Goal: Task Accomplishment & Management: Manage account settings

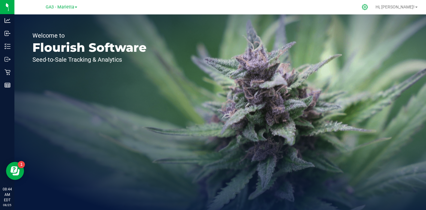
click at [368, 8] on icon at bounding box center [365, 7] width 6 height 6
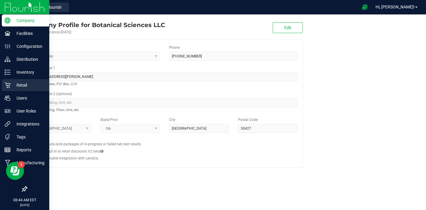
click at [27, 85] on p "Retail" at bounding box center [29, 85] width 36 height 7
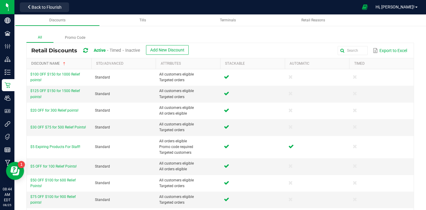
click at [54, 65] on link "Discount Name" at bounding box center [60, 63] width 58 height 5
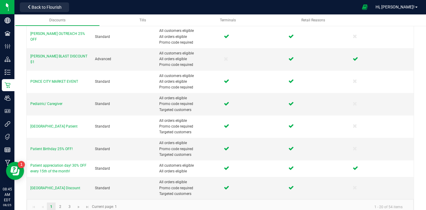
scroll to position [324, 0]
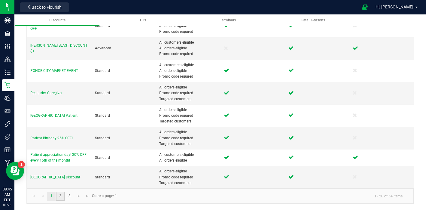
click at [59, 196] on link "2" at bounding box center [60, 196] width 9 height 9
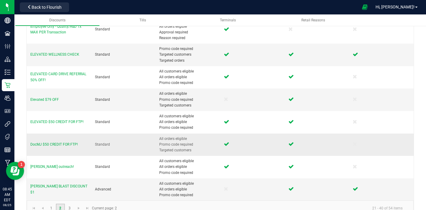
scroll to position [335, 0]
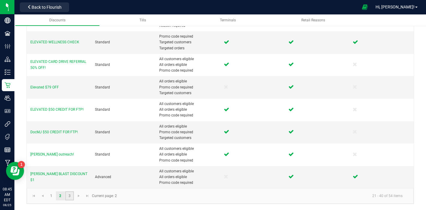
click at [69, 198] on link "3" at bounding box center [69, 195] width 9 height 9
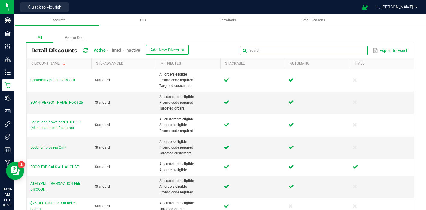
click at [350, 50] on input "text" at bounding box center [304, 50] width 128 height 9
type input "high"
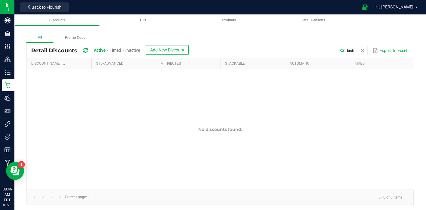
click at [137, 53] on div "Inactive" at bounding box center [132, 50] width 15 height 11
click at [136, 49] on span "Inactive" at bounding box center [132, 50] width 15 height 5
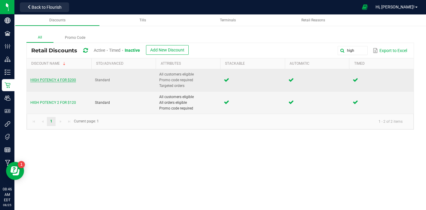
click at [66, 82] on span "HIGH POTENCY 4 FOR $200" at bounding box center [53, 80] width 46 height 4
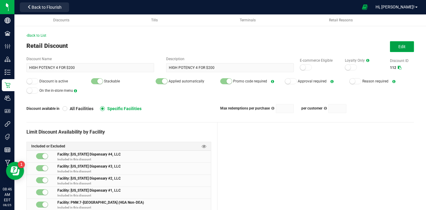
click at [405, 44] on span "Edit" at bounding box center [402, 46] width 7 height 5
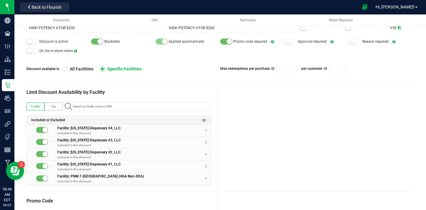
scroll to position [39, 0]
click at [124, 108] on input "NO DATA FOUND" at bounding box center [140, 107] width 141 height 8
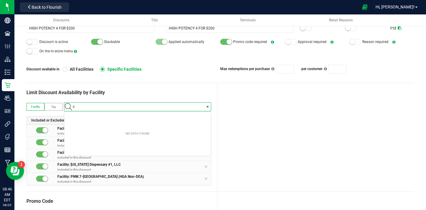
scroll to position [8, 146]
type input "dal"
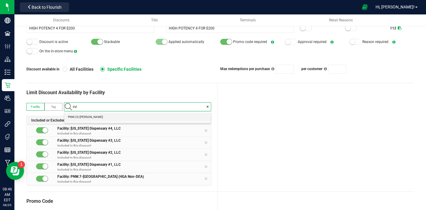
click at [122, 117] on li "PNW.23-[PERSON_NAME]" at bounding box center [137, 116] width 147 height 9
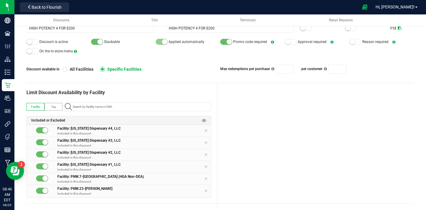
click at [146, 94] on div "Limit Discount Availability by Facility" at bounding box center [118, 92] width 185 height 7
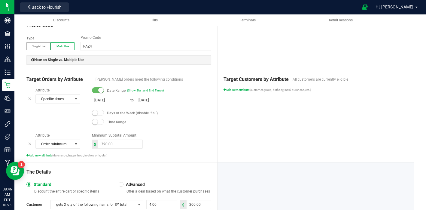
scroll to position [230, 0]
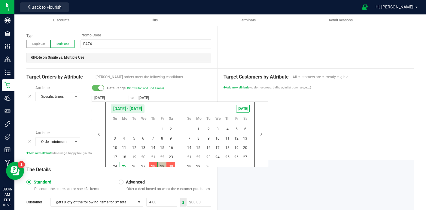
click at [100, 98] on input "[DATE]" at bounding box center [110, 98] width 36 height 8
click at [123, 165] on span "25" at bounding box center [124, 166] width 9 height 9
type input "[DATE]"
click at [172, 165] on span "30" at bounding box center [171, 166] width 9 height 9
click at [239, 56] on div at bounding box center [316, 40] width 197 height 55
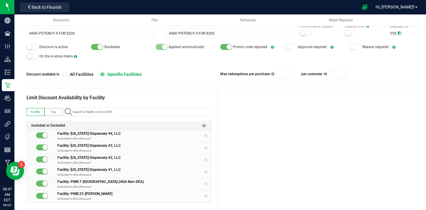
scroll to position [0, 0]
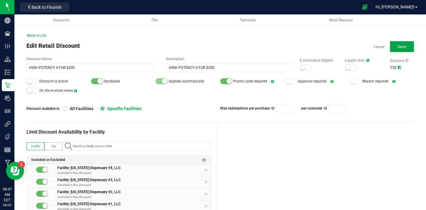
click at [405, 45] on span "Save" at bounding box center [402, 46] width 9 height 5
type input "4"
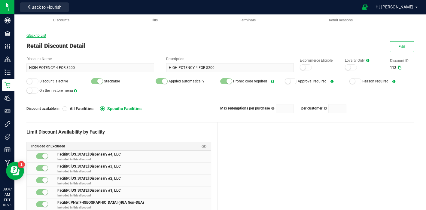
click at [36, 36] on span "Back to List" at bounding box center [36, 35] width 20 height 4
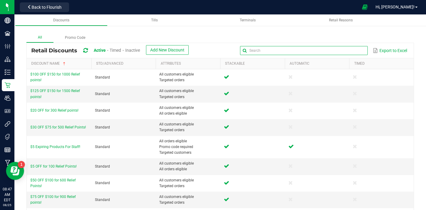
click at [352, 51] on input "text" at bounding box center [304, 50] width 128 height 9
type input "high"
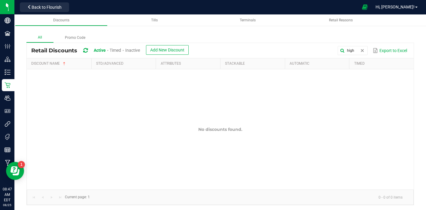
click at [137, 51] on span "Inactive" at bounding box center [132, 50] width 15 height 5
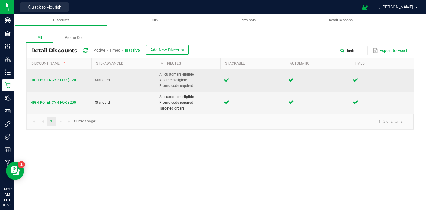
click at [58, 80] on span "HIGH POTENCY 2 FOR $120" at bounding box center [53, 80] width 46 height 4
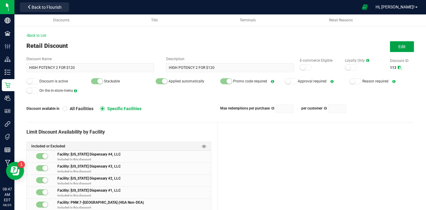
click at [400, 49] on button "Edit" at bounding box center [402, 46] width 24 height 11
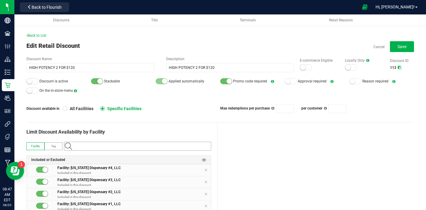
click at [160, 143] on input "NO DATA FOUND" at bounding box center [140, 146] width 141 height 8
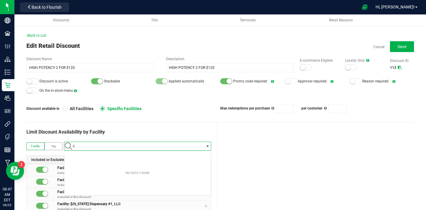
scroll to position [8, 146]
type input "dal"
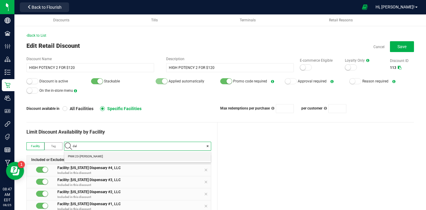
click at [149, 156] on li "PNW.23-[PERSON_NAME]" at bounding box center [137, 156] width 147 height 9
click at [171, 133] on div "Limit Discount Availability by Facility" at bounding box center [118, 131] width 185 height 7
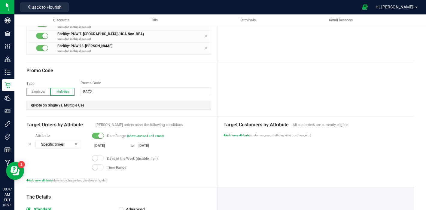
scroll to position [186, 0]
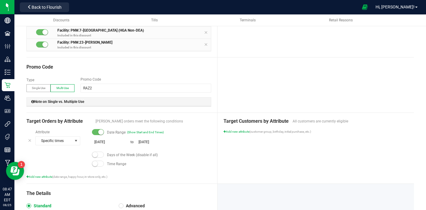
click at [99, 141] on input "[DATE]" at bounding box center [110, 142] width 36 height 8
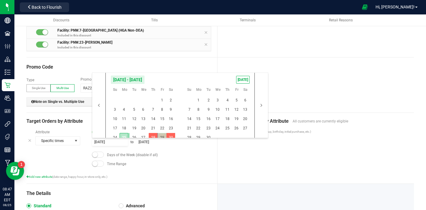
click at [127, 136] on span "25" at bounding box center [124, 137] width 9 height 9
type input "[DATE]"
click at [171, 137] on span "30" at bounding box center [171, 137] width 9 height 9
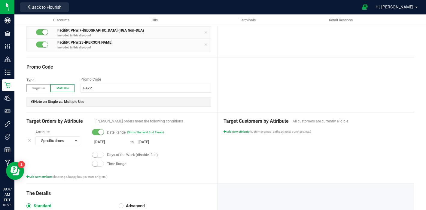
click at [201, 156] on div "Days of the Week (disable if all)" at bounding box center [151, 155] width 119 height 6
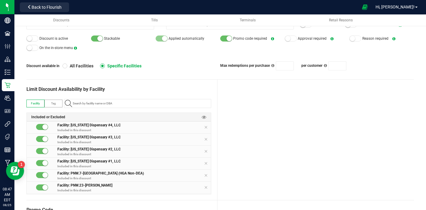
scroll to position [0, 0]
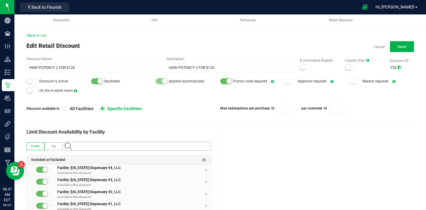
click at [106, 148] on input at bounding box center [140, 146] width 141 height 8
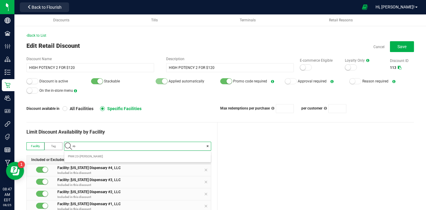
scroll to position [8, 146]
type input "ros"
click at [107, 155] on span "PNW.24-Roswell ([PERSON_NAME] Non-DEA)" at bounding box center [98, 156] width 61 height 6
click at [408, 48] on button "Save" at bounding box center [402, 46] width 24 height 11
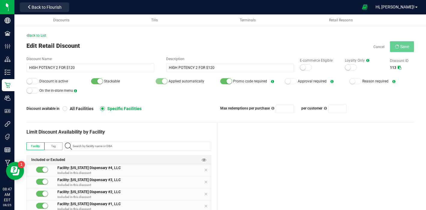
type input "2"
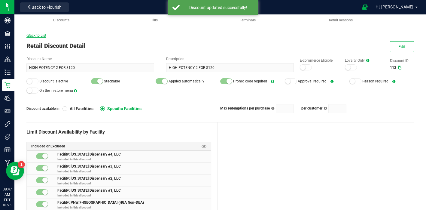
click at [42, 33] on span "Back to List" at bounding box center [36, 35] width 20 height 4
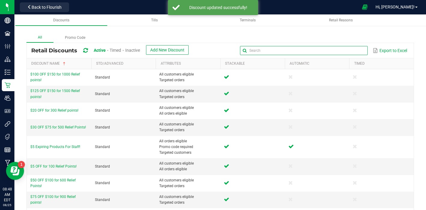
click at [351, 50] on input "text" at bounding box center [304, 50] width 128 height 9
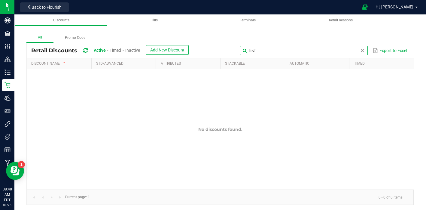
type input "high"
click at [129, 49] on span "Inactive" at bounding box center [132, 50] width 15 height 5
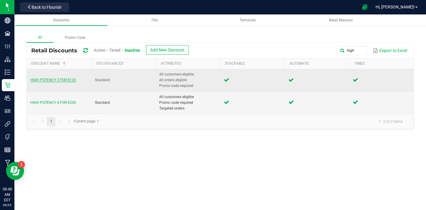
click at [53, 79] on span "HIGH POTENCY 2 FOR $120" at bounding box center [53, 80] width 46 height 4
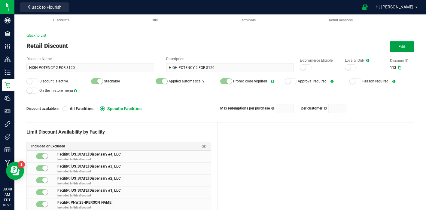
click at [404, 48] on span "Edit" at bounding box center [402, 46] width 7 height 5
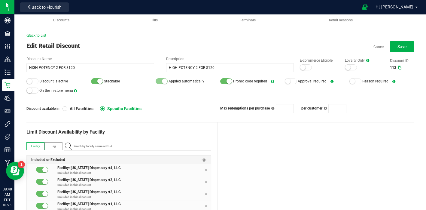
click at [31, 80] on small at bounding box center [29, 80] width 5 height 5
click at [400, 44] on span "Save" at bounding box center [402, 46] width 9 height 5
type input "2"
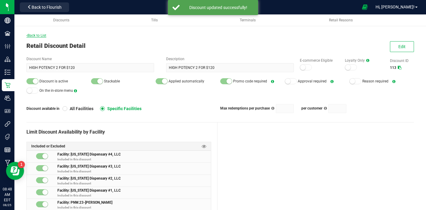
click at [33, 34] on span "Back to List" at bounding box center [36, 35] width 20 height 4
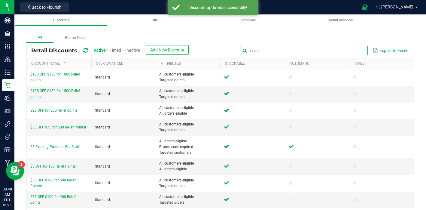
click at [352, 51] on input "text" at bounding box center [304, 50] width 128 height 9
type input "high"
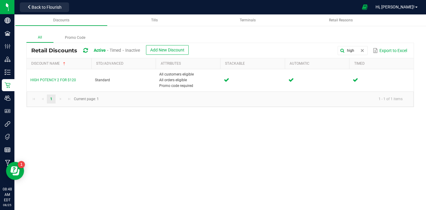
click at [133, 52] on span "Inactive" at bounding box center [132, 50] width 15 height 5
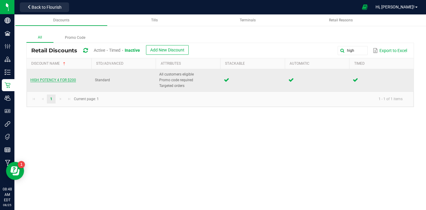
click at [61, 80] on span "HIGH POTENCY 4 FOR $200" at bounding box center [53, 80] width 46 height 4
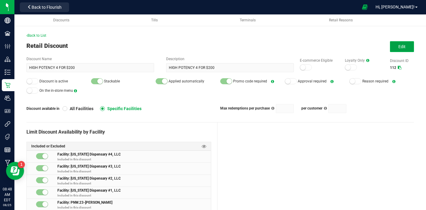
click at [402, 49] on button "Edit" at bounding box center [402, 46] width 24 height 11
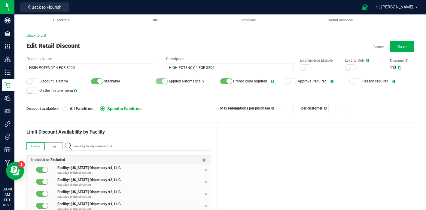
click at [32, 82] on div at bounding box center [32, 81] width 12 height 6
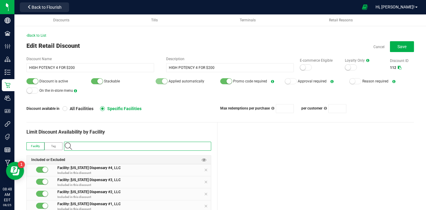
click at [125, 145] on input "NO DATA FOUND" at bounding box center [140, 146] width 141 height 8
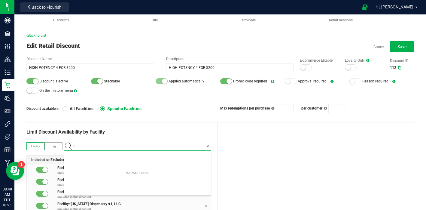
type input "ros"
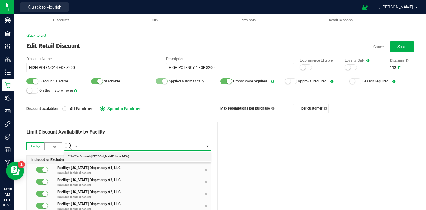
click at [129, 155] on Non-DEA\) "PNW.24-Roswell ([PERSON_NAME] Non-DEA)" at bounding box center [137, 156] width 147 height 9
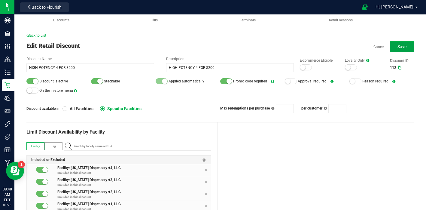
click at [406, 45] on span "Save" at bounding box center [402, 46] width 9 height 5
type input "4"
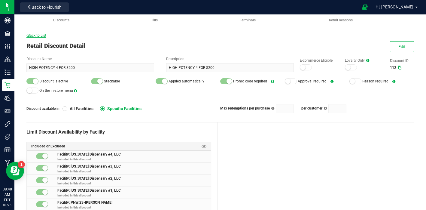
click at [34, 35] on span "Back to List" at bounding box center [36, 35] width 20 height 4
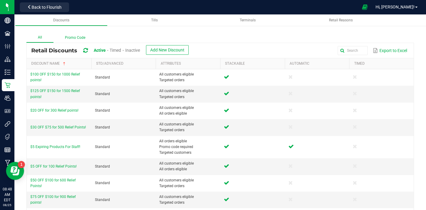
click at [75, 38] on label "Promo Code" at bounding box center [75, 37] width 43 height 9
click at [0, 0] on input "Promo Code" at bounding box center [0, 0] width 0 height 0
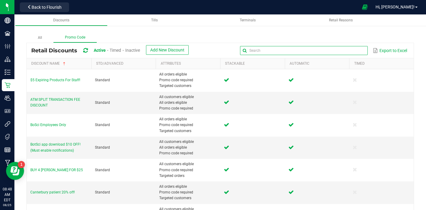
click at [348, 51] on input "text" at bounding box center [304, 50] width 128 height 9
type input "topical"
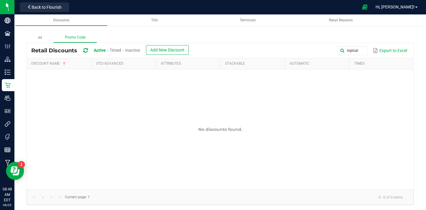
click at [139, 48] on span "Inactive" at bounding box center [132, 50] width 15 height 5
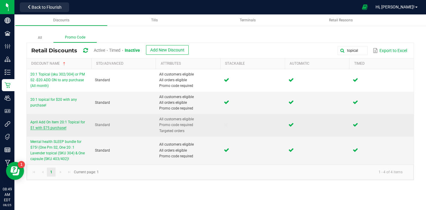
click at [51, 122] on span "April Add On Item 20:1 Topical for $1 with $75 purchase!" at bounding box center [57, 125] width 55 height 10
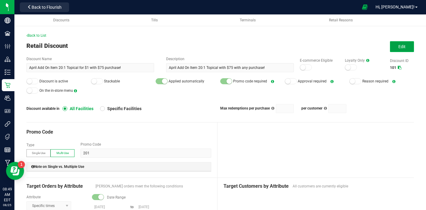
click at [401, 47] on span "Edit" at bounding box center [402, 46] width 7 height 5
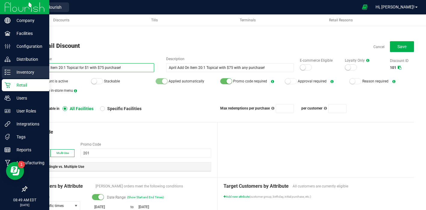
drag, startPoint x: 37, startPoint y: 67, endPoint x: 11, endPoint y: 68, distance: 26.2
click at [11, 68] on div "Company Facilities Configuration Distribution Inventory Retail Users User Roles…" at bounding box center [213, 105] width 426 height 210
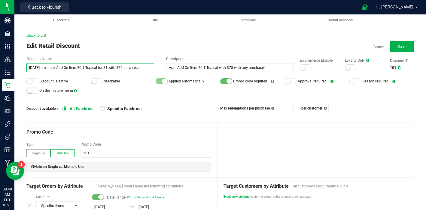
click at [82, 68] on input "[DATE] pre stock Add On Item 20:1 Topical for $1 with $75 purchase!" at bounding box center [90, 67] width 128 height 9
click at [90, 67] on input "[DATE] pre stock Add On Item 20:1 Topical for $1 with $75 purchase!" at bounding box center [90, 67] width 128 height 9
click at [133, 68] on input "[DATE] pre stock Add On Topical for $1 with $75 purchase!" at bounding box center [90, 67] width 128 height 9
click at [111, 68] on input "[DATE] pre stock Add On Topical for $1 with $75 purchase!" at bounding box center [90, 67] width 128 height 9
drag, startPoint x: 134, startPoint y: 67, endPoint x: 55, endPoint y: 65, distance: 78.5
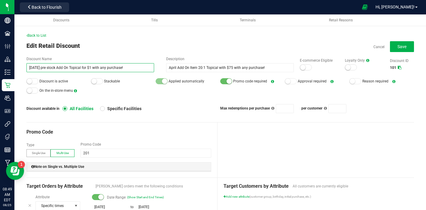
click at [55, 65] on input "[DATE] pre stock Add On Topical for $1 with any purchase!" at bounding box center [90, 67] width 128 height 9
type input "[DATE] pre stock Add On Topical for $1 with any purchase!"
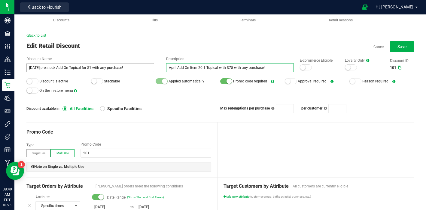
drag, startPoint x: 264, startPoint y: 66, endPoint x: 153, endPoint y: 70, distance: 110.7
click at [153, 70] on div "Discount Name [DATE] pre stock Add On Topical for $1 with any purchase! Descrip…" at bounding box center [220, 64] width 388 height 16
type input "A"
paste input "[DATE] pre stock Add On Topical for $1 with any purchase!"
type input "[DATE] pre stock Add On Topical for $1 with any purchase!"
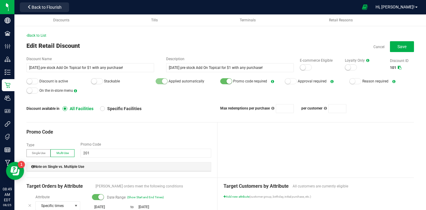
click at [34, 82] on div at bounding box center [32, 81] width 12 height 6
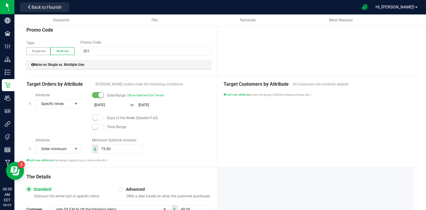
scroll to position [103, 0]
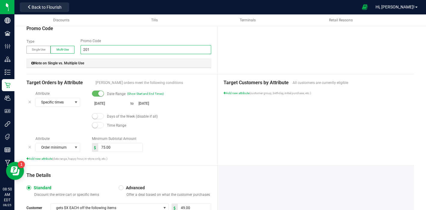
click at [100, 50] on input "201" at bounding box center [146, 49] width 131 height 9
type input "2"
type input "ADD"
click at [203, 75] on div "Target Orders by Attribute Eligible orders meet the following conditions" at bounding box center [118, 80] width 185 height 12
click at [100, 103] on input "[DATE]" at bounding box center [110, 104] width 36 height 8
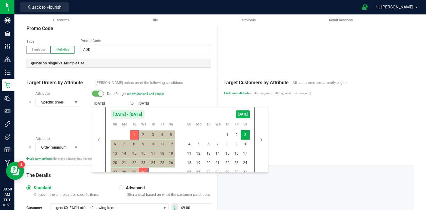
click at [240, 113] on span "[DATE]" at bounding box center [243, 114] width 14 height 8
type input "[DATE]"
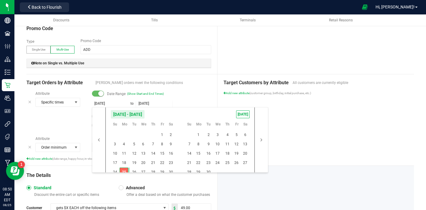
click at [123, 171] on span "25" at bounding box center [124, 172] width 9 height 9
click at [170, 171] on span "30" at bounding box center [171, 172] width 9 height 9
type input "[DATE]"
click at [191, 84] on span "[PERSON_NAME] orders meet the following conditions" at bounding box center [154, 82] width 116 height 5
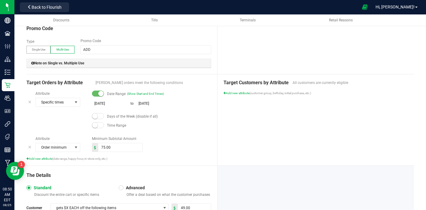
click at [31, 147] on icon at bounding box center [30, 147] width 4 height 5
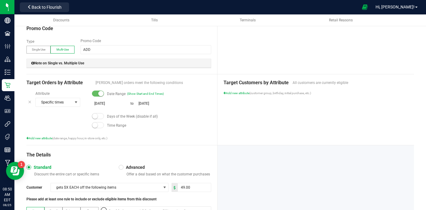
click at [189, 134] on div "Attribute Specific times Date Range (Show Start and End Times) [DATE] to [DATE]…" at bounding box center [118, 116] width 185 height 50
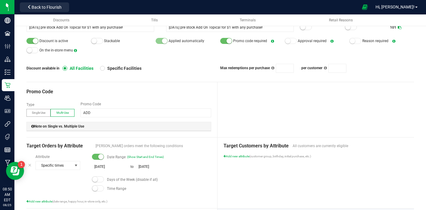
scroll to position [13, 0]
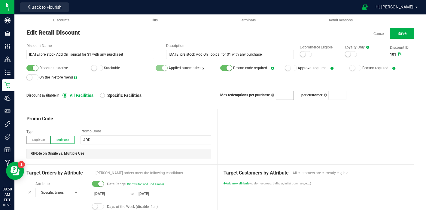
click at [285, 96] on input at bounding box center [284, 95] width 17 height 8
type input "1"
click at [196, 98] on div "Discount available in All Facilities Specific Facilities" at bounding box center [123, 95] width 194 height 5
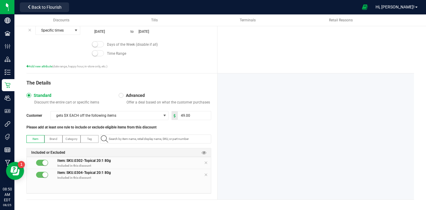
scroll to position [178, 0]
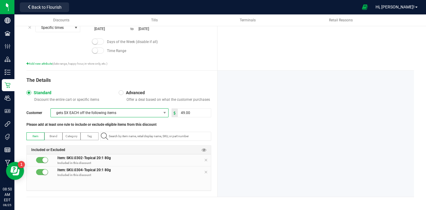
click at [118, 111] on span "gets $X EACH off the following items" at bounding box center [106, 113] width 110 height 8
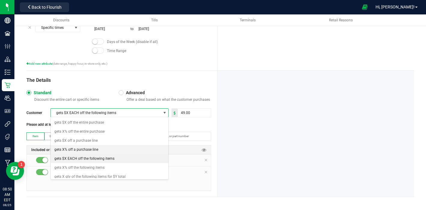
scroll to position [3, 0]
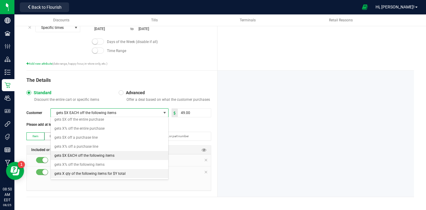
click at [99, 174] on span "gets X qty of the following items for $Y total" at bounding box center [89, 174] width 71 height 6
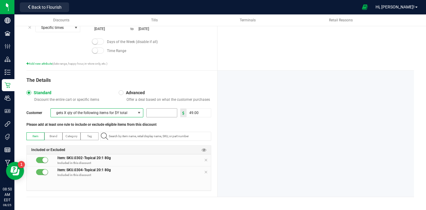
click at [161, 114] on input at bounding box center [162, 113] width 30 height 8
type input "1"
type input "49"
type input "1.00"
click at [205, 111] on input "49" at bounding box center [199, 113] width 24 height 8
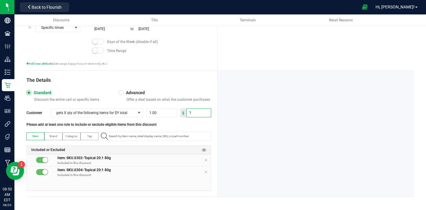
type input "1.00"
click at [205, 124] on div "Please add at least one rule to include or exclude eligible items from this dis…" at bounding box center [118, 124] width 185 height 5
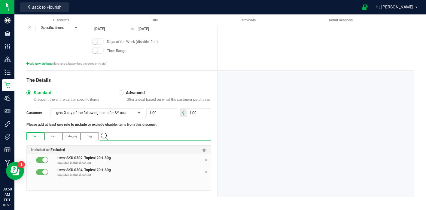
click at [142, 138] on input "NO DATA FOUND" at bounding box center [158, 136] width 105 height 8
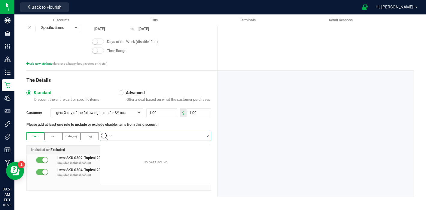
scroll to position [8, 110]
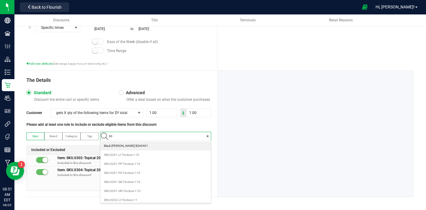
type input "3"
type input "top"
click at [142, 155] on 80g "SKU.0301-Topical 1:1 80g" at bounding box center [155, 154] width 111 height 9
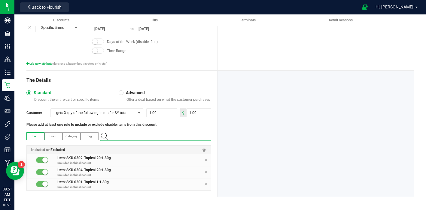
click at [136, 136] on input at bounding box center [158, 136] width 105 height 8
type input "303"
click at [145, 155] on 80g "SKU.0303-Topical 1:1 80g" at bounding box center [155, 154] width 111 height 9
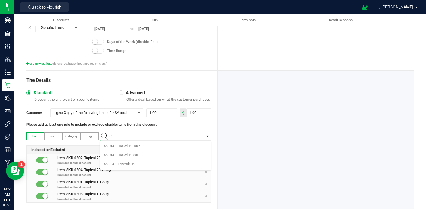
type input "303"
click at [144, 146] on 100g "SKU.0303-Topical 1:1 100g" at bounding box center [155, 145] width 111 height 9
type input "304"
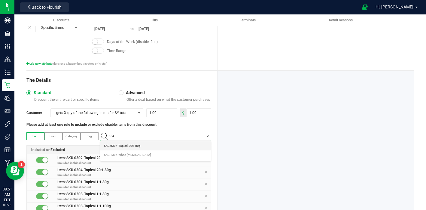
click at [140, 146] on span "SKU.0304-Topical 20:1 80g" at bounding box center [122, 146] width 37 height 6
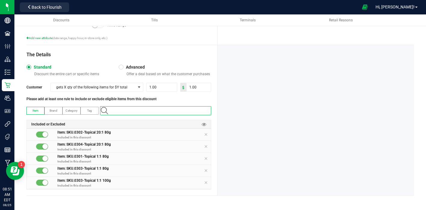
click at [134, 110] on input at bounding box center [158, 110] width 105 height 8
type input "304"
click at [204, 100] on div "Please add at least one rule to include or exclude eligible items from this dis…" at bounding box center [118, 98] width 185 height 5
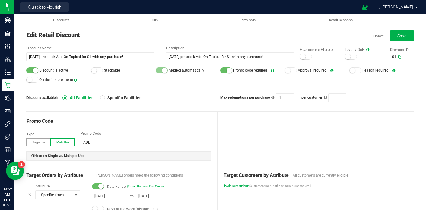
scroll to position [0, 0]
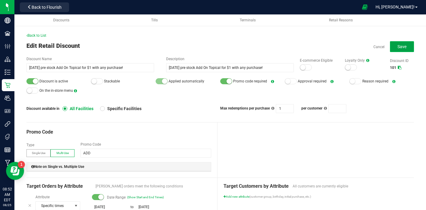
click at [405, 49] on span "Save" at bounding box center [402, 46] width 9 height 5
type input "1"
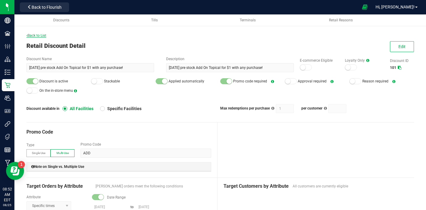
click at [41, 35] on span "Back to List" at bounding box center [36, 35] width 20 height 4
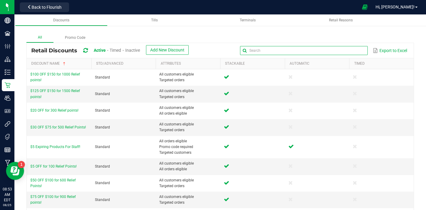
click at [355, 51] on input "text" at bounding box center [304, 50] width 128 height 9
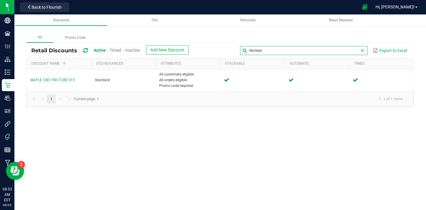
type input "tincture"
click at [137, 49] on span "Inactive" at bounding box center [132, 50] width 15 height 5
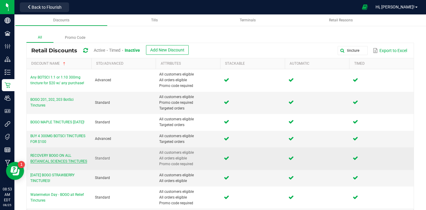
scroll to position [20, 0]
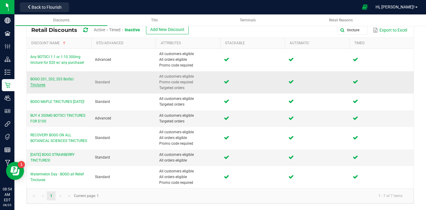
click at [35, 79] on span "BOGO 201, 202, 203 BotSci Tinctures" at bounding box center [51, 82] width 43 height 10
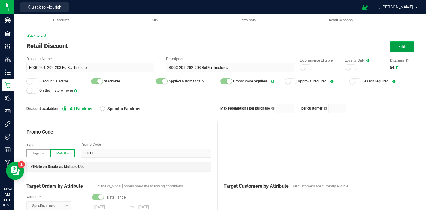
click at [400, 51] on button "Edit" at bounding box center [402, 46] width 24 height 11
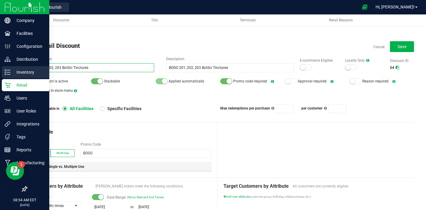
drag, startPoint x: 74, startPoint y: 68, endPoint x: 10, endPoint y: 70, distance: 64.4
click at [10, 70] on div "Company Facilities Configuration Distribution Inventory Retail Users User Roles…" at bounding box center [213, 105] width 426 height 210
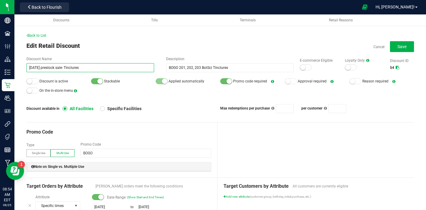
click at [104, 68] on input "[DATE] prestock sale- Tinctures" at bounding box center [90, 67] width 128 height 9
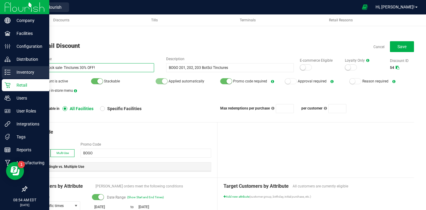
drag, startPoint x: 115, startPoint y: 68, endPoint x: 5, endPoint y: 68, distance: 110.1
click at [5, 68] on div "Company Facilities Configuration Distribution Inventory Retail Users User Roles…" at bounding box center [213, 105] width 426 height 210
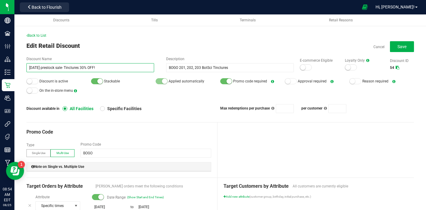
click at [55, 68] on input "[DATE] prestock sale- Tinctures 30% OFF!" at bounding box center [90, 67] width 128 height 9
drag, startPoint x: 114, startPoint y: 69, endPoint x: 26, endPoint y: 66, distance: 88.2
type input "[DATE] pre-stock sale- Tinctures 30% OFF!"
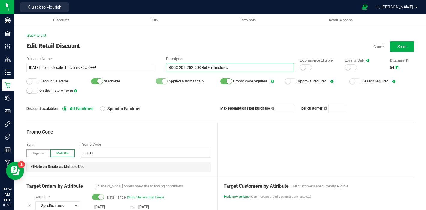
drag, startPoint x: 242, startPoint y: 66, endPoint x: 172, endPoint y: 63, distance: 70.1
click at [172, 63] on input "BOGO 201, 202, 203 BotSci Tinctures" at bounding box center [230, 67] width 128 height 9
paste input "[DATE] pre-stock sale- Tinctures 30% OFF!"
type input "[DATE] pre-stock sale- Tinctures 30% OFF!"
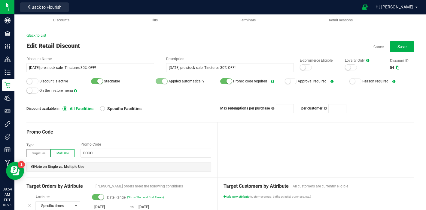
click at [29, 81] on small at bounding box center [29, 80] width 5 height 5
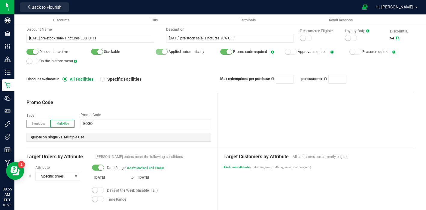
scroll to position [29, 0]
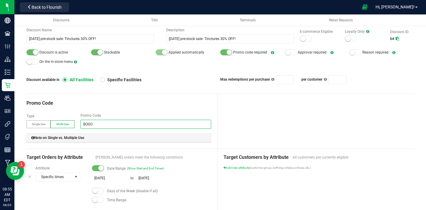
click at [102, 125] on input "BOGO" at bounding box center [146, 124] width 131 height 9
type input "B"
type input "LD"
click at [140, 108] on div "Promo Code Type Single Use Multi-Use Promo Code LD Note on Single vs. Multiple …" at bounding box center [121, 121] width 191 height 55
click at [103, 179] on input "[DATE]" at bounding box center [110, 178] width 36 height 8
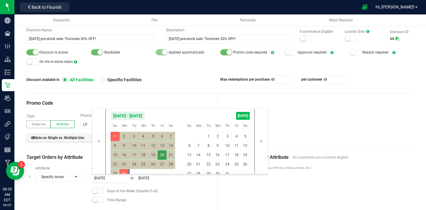
click at [237, 116] on span "[DATE]" at bounding box center [243, 116] width 14 height 8
type input "[DATE]"
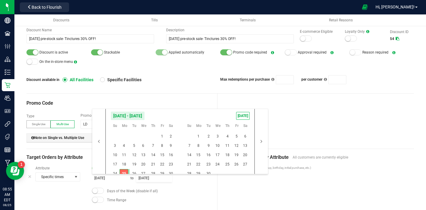
click at [124, 171] on span "25" at bounding box center [124, 173] width 9 height 9
click at [173, 173] on span "30" at bounding box center [171, 173] width 9 height 9
type input "[DATE]"
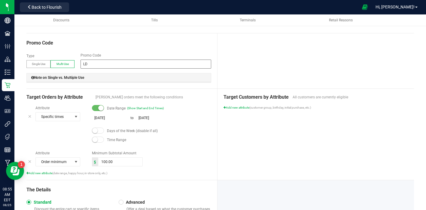
scroll to position [91, 0]
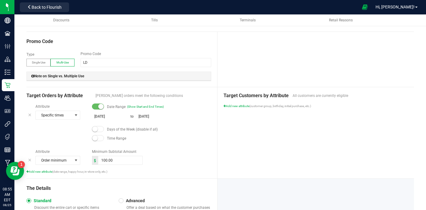
click at [30, 160] on icon at bounding box center [30, 160] width 4 height 5
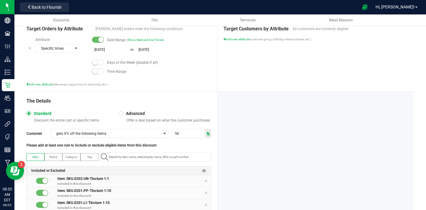
scroll to position [161, 0]
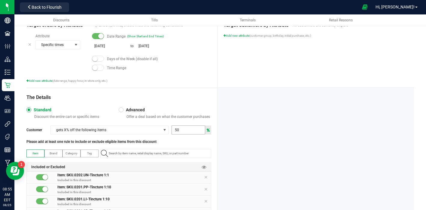
click at [187, 130] on input "50" at bounding box center [188, 130] width 33 height 8
type input "30"
click at [181, 141] on div "Please add at least one rule to include or exclude eligible items from this dis…" at bounding box center [118, 141] width 185 height 5
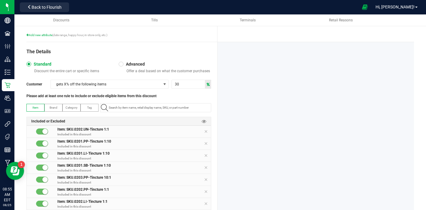
scroll to position [208, 0]
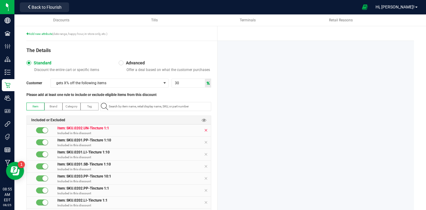
click at [208, 130] on icon at bounding box center [206, 130] width 4 height 5
click at [208, 140] on icon at bounding box center [206, 142] width 4 height 5
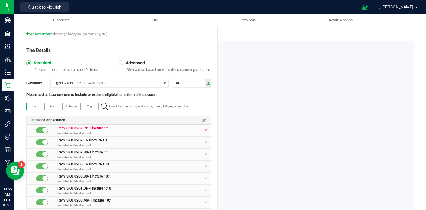
click at [208, 130] on icon at bounding box center [206, 130] width 4 height 5
click at [208, 140] on icon at bounding box center [206, 142] width 4 height 5
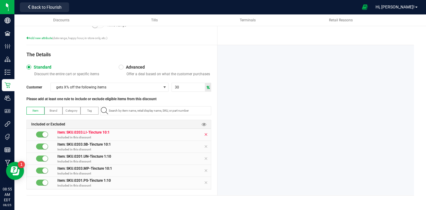
click at [208, 131] on span at bounding box center [206, 134] width 4 height 7
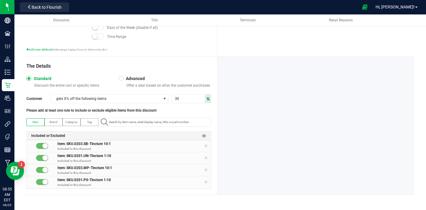
scroll to position [192, 0]
click at [208, 130] on div "Item Brand Category Tag Included or Excluded Item: SKU.0203.SB-Tincture 10:1 In…" at bounding box center [118, 153] width 185 height 71
click at [208, 147] on icon at bounding box center [206, 146] width 4 height 5
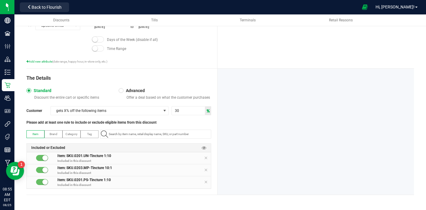
scroll to position [180, 0]
click at [207, 157] on icon at bounding box center [206, 158] width 4 height 5
click at [206, 171] on icon at bounding box center [206, 170] width 4 height 5
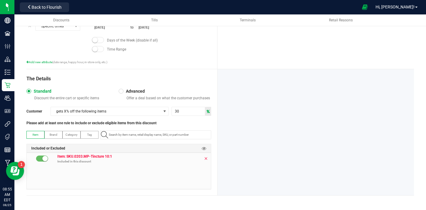
click at [206, 161] on icon at bounding box center [206, 158] width 4 height 5
click at [71, 137] on label "Category" at bounding box center [71, 134] width 17 height 7
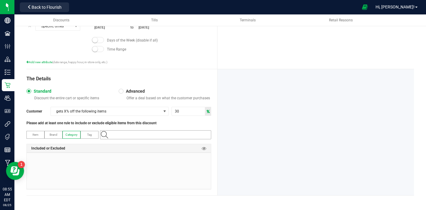
click at [152, 137] on input "NO DATA FOUND" at bounding box center [158, 135] width 105 height 8
type input "tincture"
click at [143, 169] on \(weight\) "Tincture (weight)" at bounding box center [155, 171] width 111 height 9
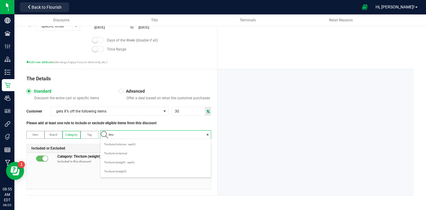
type input "tinct"
click at [140, 154] on \(volume\) "Tincture (volume)" at bounding box center [155, 153] width 111 height 9
type input "tinc"
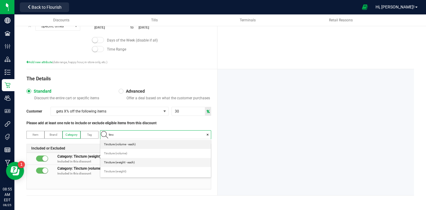
click at [140, 161] on each\) "Tincture (weight - each)" at bounding box center [155, 162] width 111 height 9
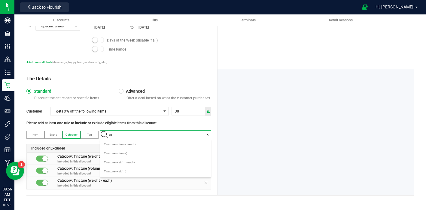
type input "tinc"
click at [138, 171] on \(weight\) "Tincture (weight)" at bounding box center [155, 171] width 111 height 9
type input "tinc"
click at [133, 171] on \(weight\) "Tincture (weight)" at bounding box center [155, 171] width 111 height 9
type input "tinct"
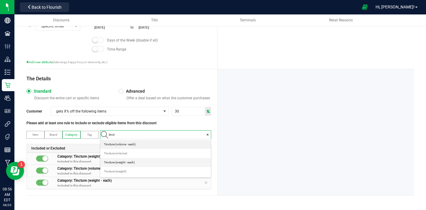
click at [131, 162] on span "Tincture (weight - each)" at bounding box center [119, 162] width 31 height 6
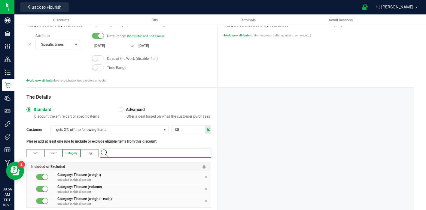
scroll to position [180, 0]
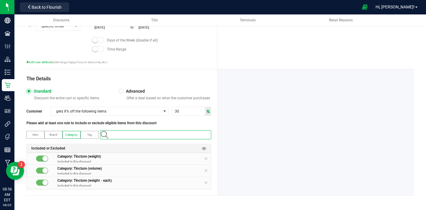
click at [136, 135] on input at bounding box center [158, 135] width 105 height 8
type input "tinc"
click at [117, 146] on span "Tincture (volume - each)" at bounding box center [120, 144] width 32 height 6
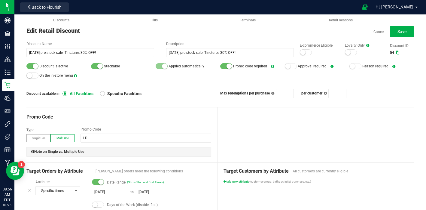
scroll to position [0, 0]
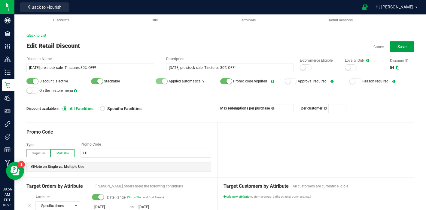
click at [404, 45] on span "Save" at bounding box center [402, 46] width 9 height 5
